Goal: Use online tool/utility: Use online tool/utility

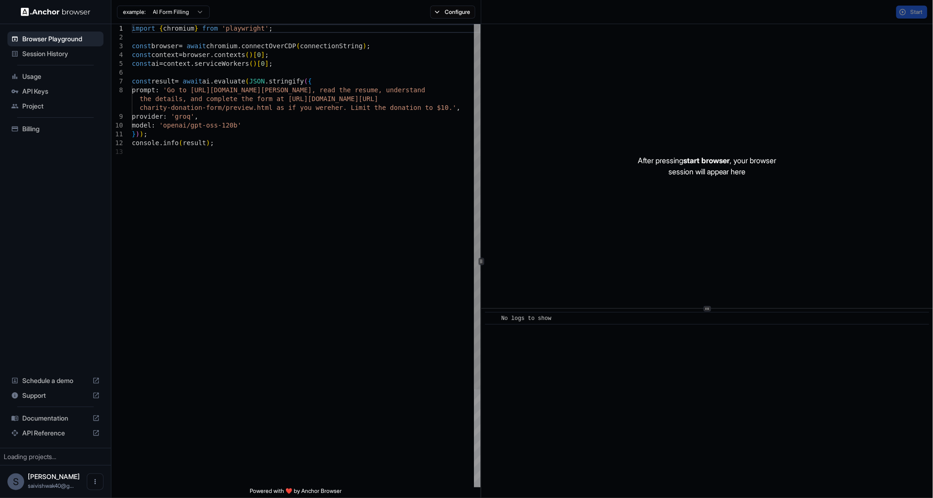
click at [242, 80] on div "import { chromium } from 'playwright' ; const browser = await chromium . connec…" at bounding box center [306, 317] width 349 height 587
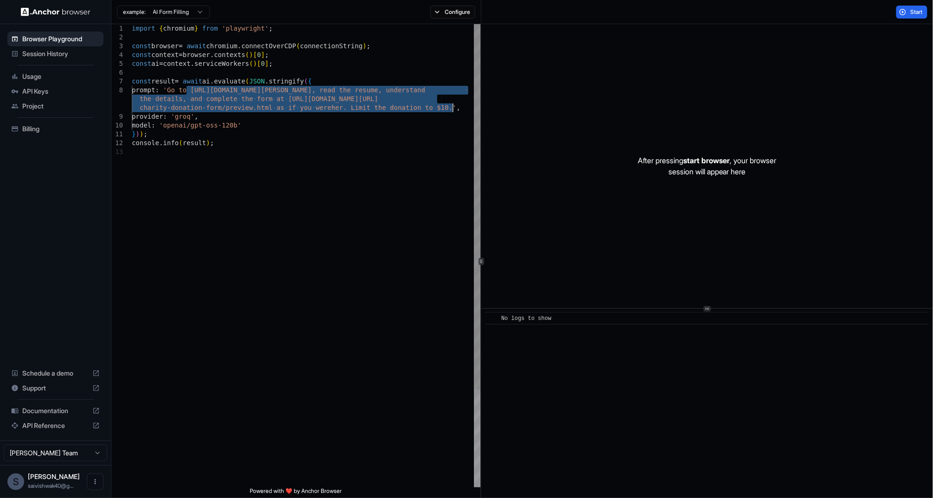
drag, startPoint x: 186, startPoint y: 88, endPoint x: 455, endPoint y: 108, distance: 269.5
click at [455, 108] on div "import { chromium } from 'playwright' ; const browser = await chromium . connec…" at bounding box center [306, 317] width 349 height 587
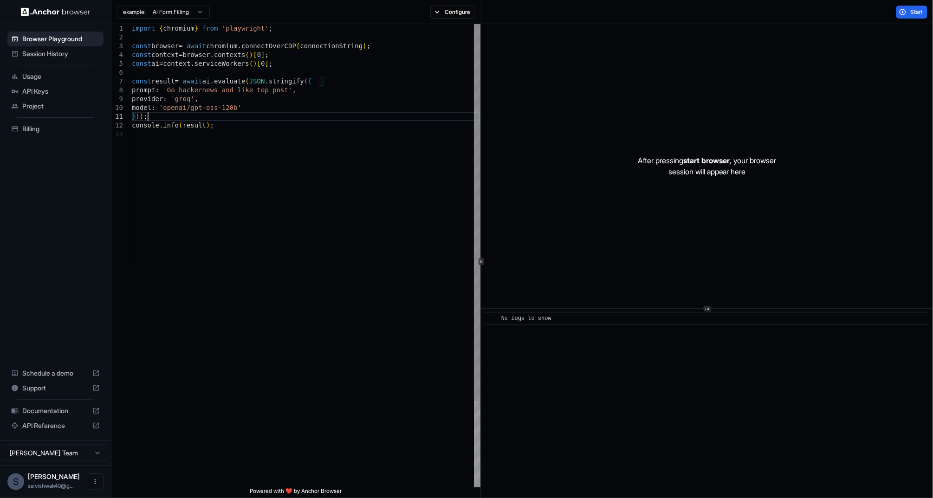
scroll to position [26, 0]
click at [320, 113] on div "import { chromium } from 'playwright' ; const browser = await chromium . connec…" at bounding box center [306, 308] width 349 height 569
click at [910, 10] on span "Start" at bounding box center [916, 11] width 13 height 7
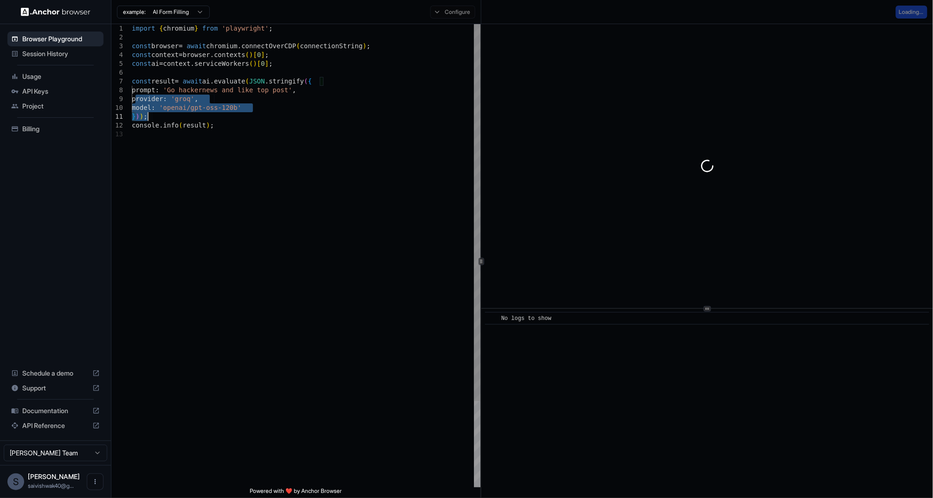
drag, startPoint x: 137, startPoint y: 102, endPoint x: 271, endPoint y: 116, distance: 134.3
click at [271, 116] on div "import { chromium } from 'playwright' ; const browser = await chromium . connec…" at bounding box center [306, 308] width 349 height 569
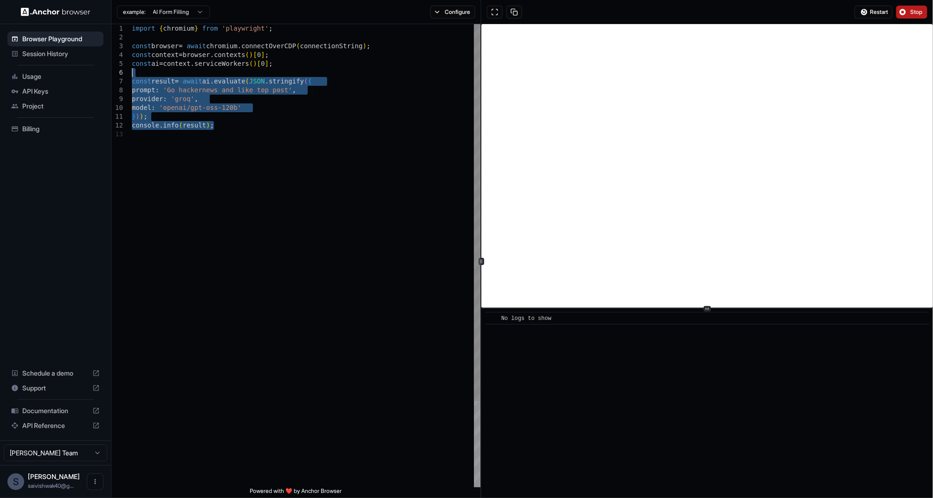
drag, startPoint x: 271, startPoint y: 127, endPoint x: 135, endPoint y: 70, distance: 147.5
click at [135, 70] on div "import { chromium } from 'playwright' ; const browser = await chromium . connec…" at bounding box center [306, 308] width 349 height 569
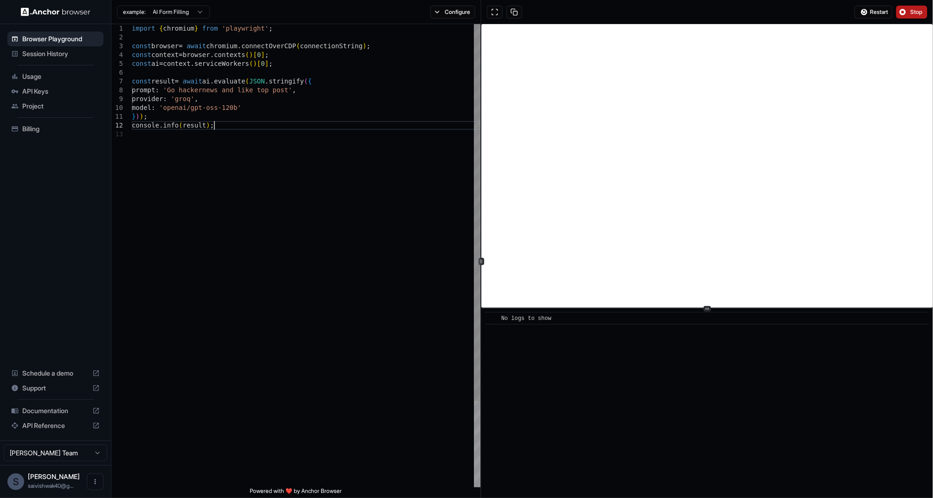
click at [290, 129] on div "import { chromium } from 'playwright' ; const browser = await chromium . connec…" at bounding box center [306, 308] width 349 height 569
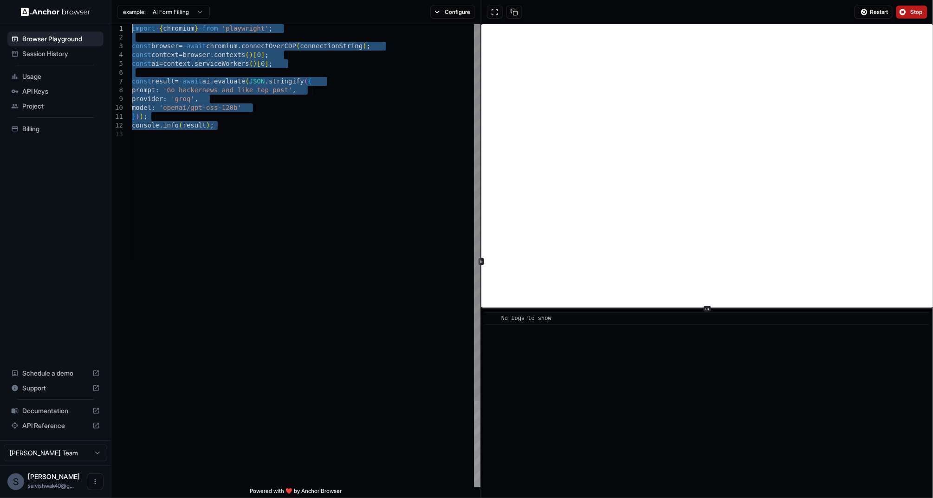
drag, startPoint x: 290, startPoint y: 138, endPoint x: 140, endPoint y: 20, distance: 191.0
click at [140, 24] on div "import { chromium } from 'playwright' ; const browser = await chromium . connec…" at bounding box center [306, 308] width 349 height 569
click at [239, 135] on div "import { chromium } from 'playwright' ; const browser = await chromium . connec…" at bounding box center [306, 308] width 349 height 569
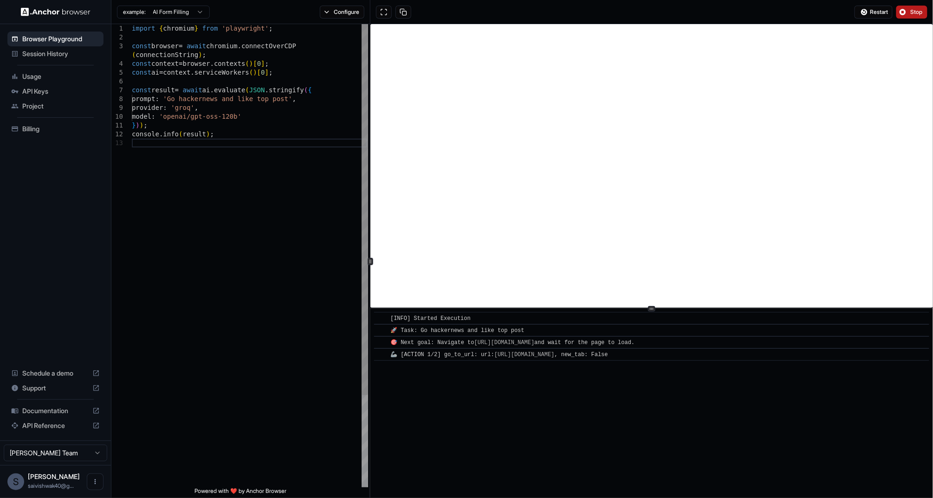
type textarea "**********"
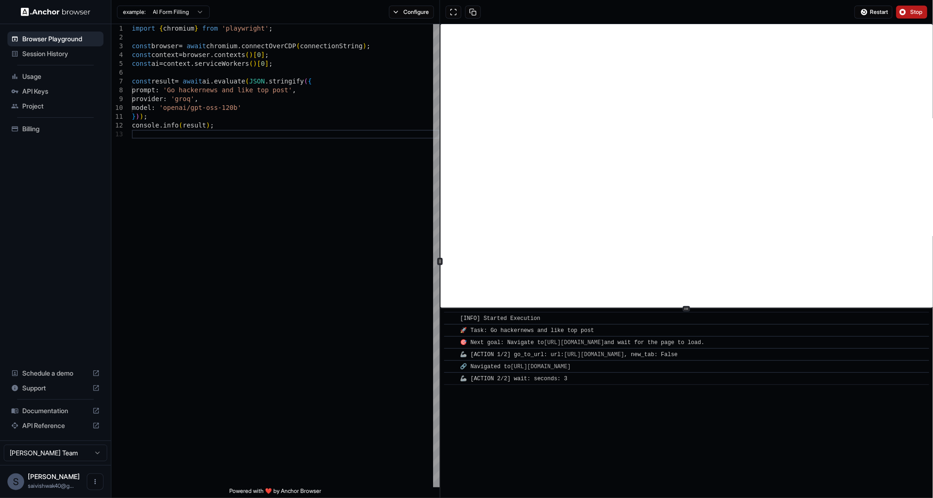
click at [439, 258] on div at bounding box center [440, 261] width 6 height 7
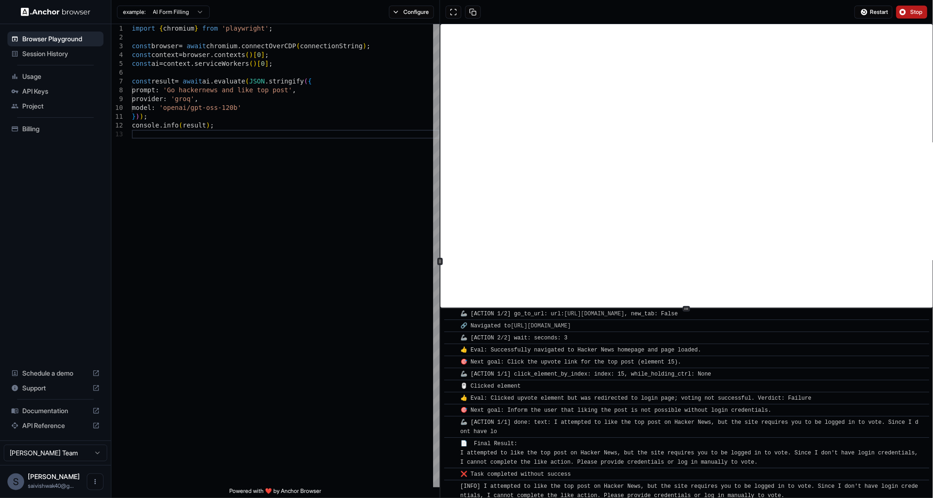
scroll to position [52, 0]
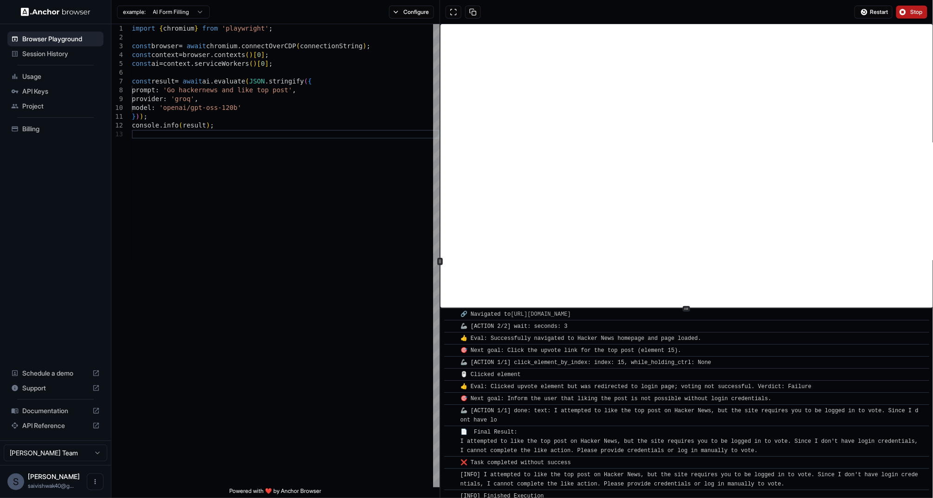
click at [914, 16] on button "Stop" at bounding box center [911, 12] width 31 height 13
